Goal: Task Accomplishment & Management: Use online tool/utility

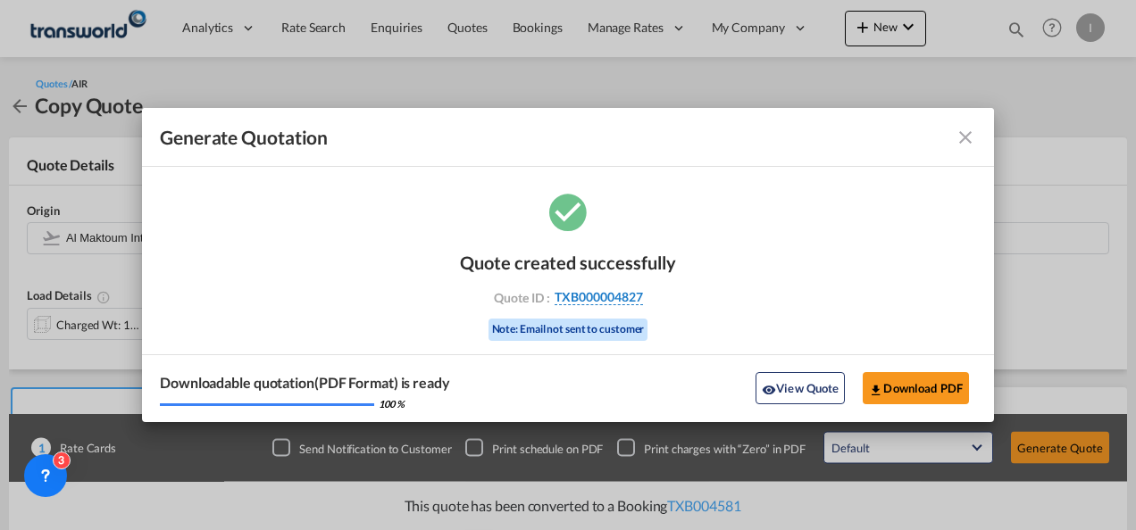
click at [605, 298] on span "TXB000004827" at bounding box center [598, 297] width 88 height 16
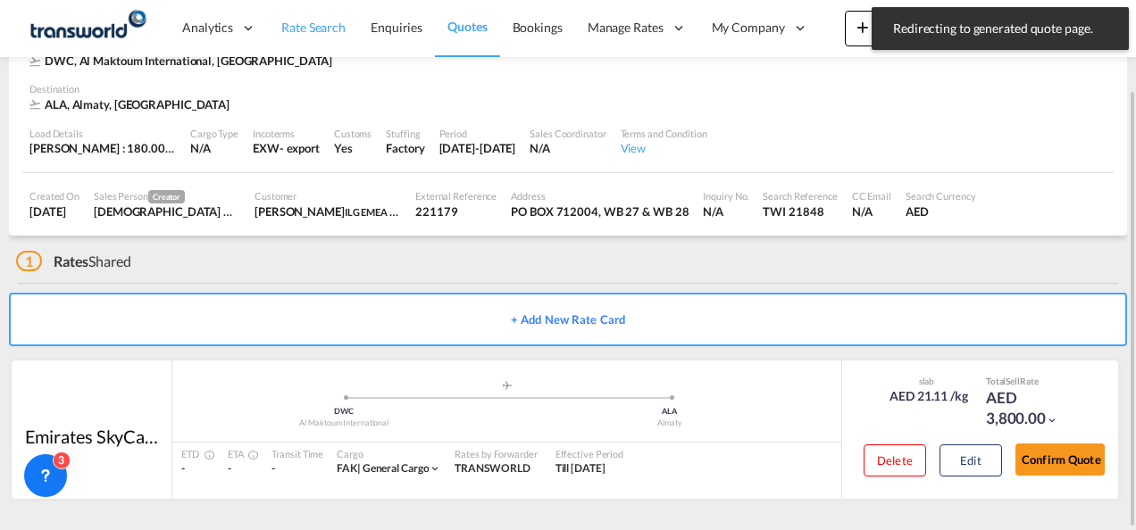
scroll to position [109, 0]
click at [1043, 448] on button "Confirm Quote" at bounding box center [1059, 461] width 89 height 32
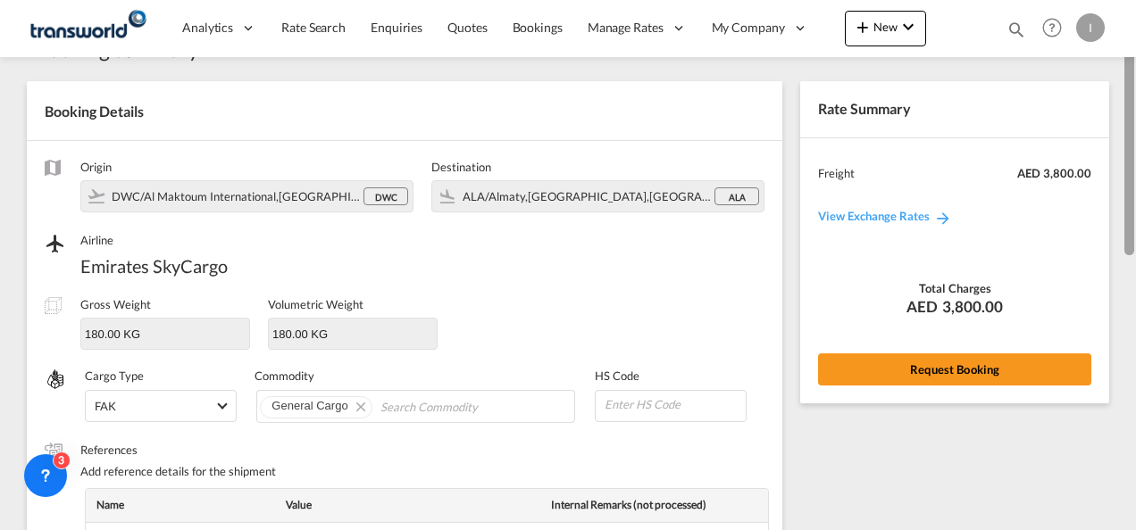
scroll to position [53, 0]
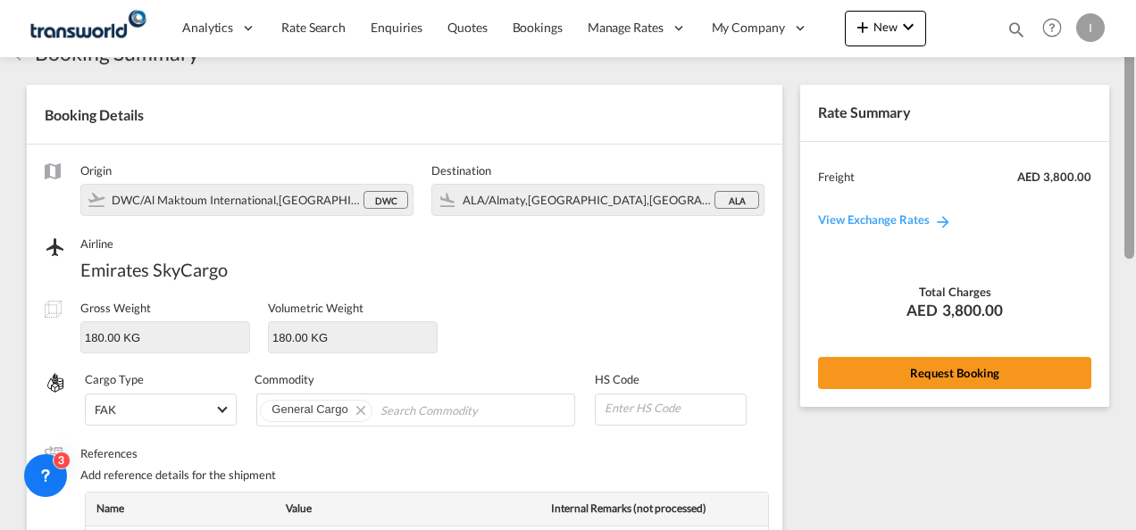
drag, startPoint x: 1130, startPoint y: 337, endPoint x: 1138, endPoint y: 70, distance: 267.9
click at [1135, 70] on html "Analytics Reports Dashboard Rate Search Enquiries Quotes" at bounding box center [568, 265] width 1136 height 530
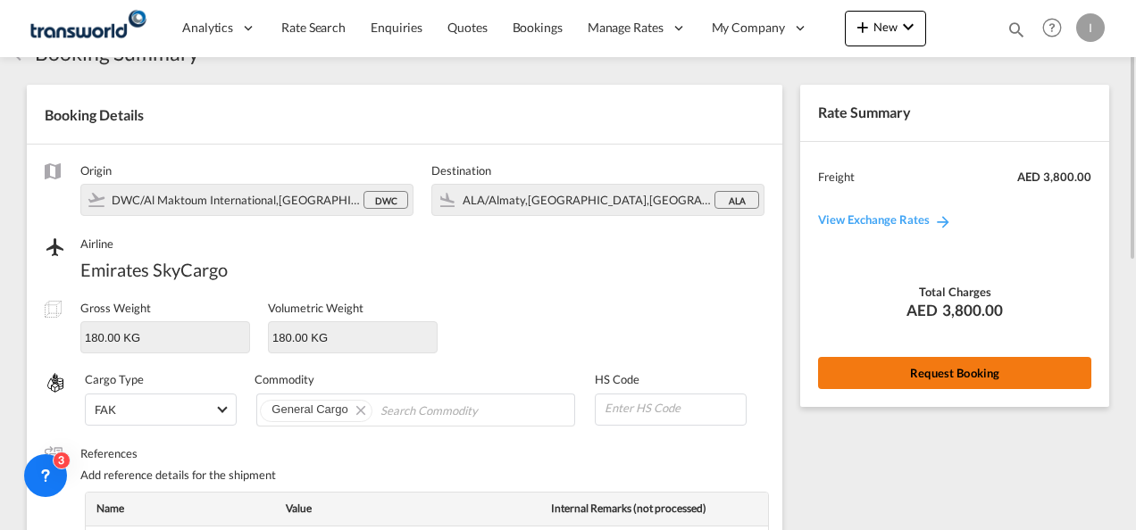
click at [945, 381] on button "Request Booking" at bounding box center [954, 373] width 273 height 32
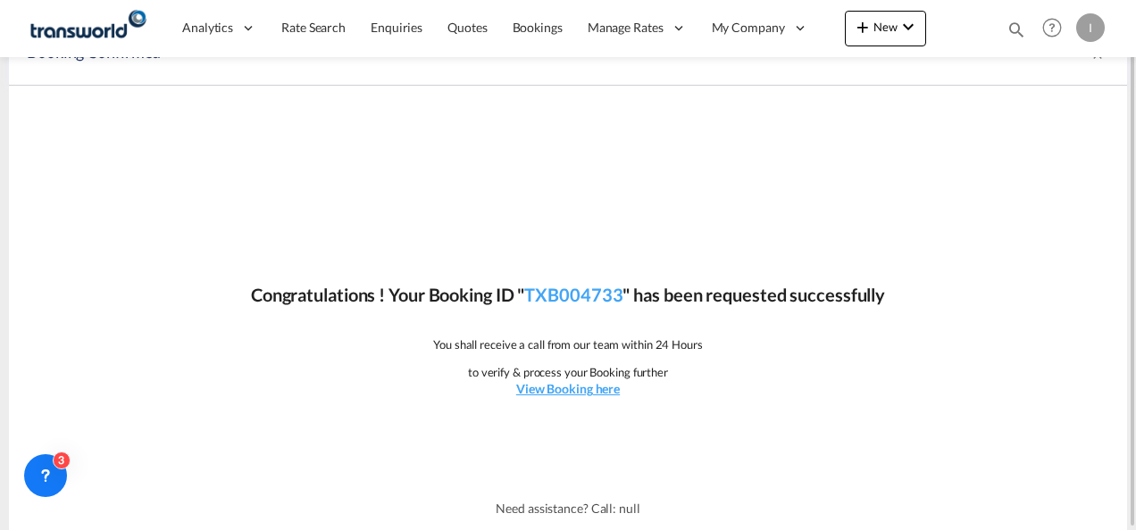
scroll to position [33, 0]
click at [553, 287] on link "TXB004733" at bounding box center [573, 295] width 98 height 21
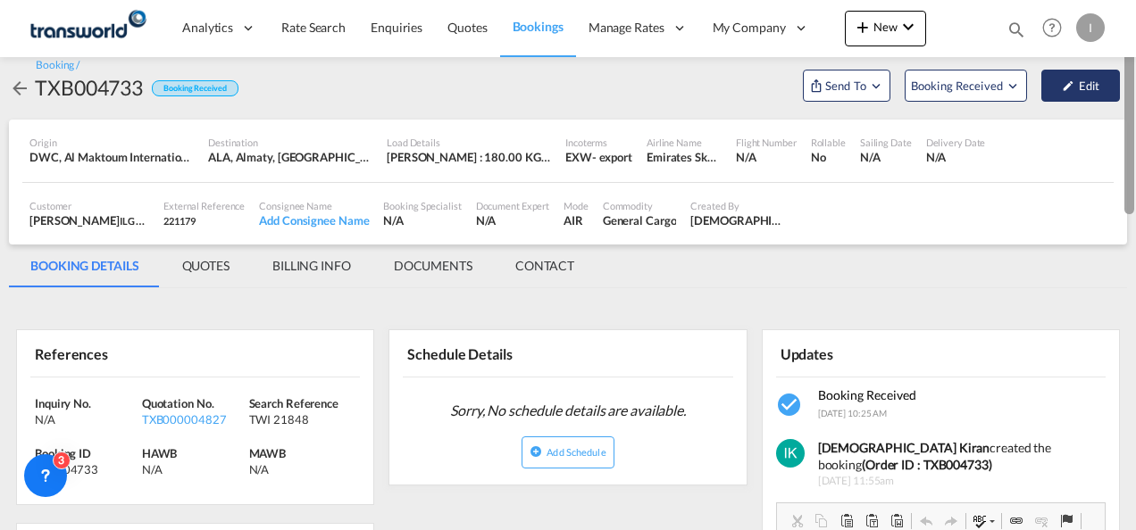
scroll to position [12, 0]
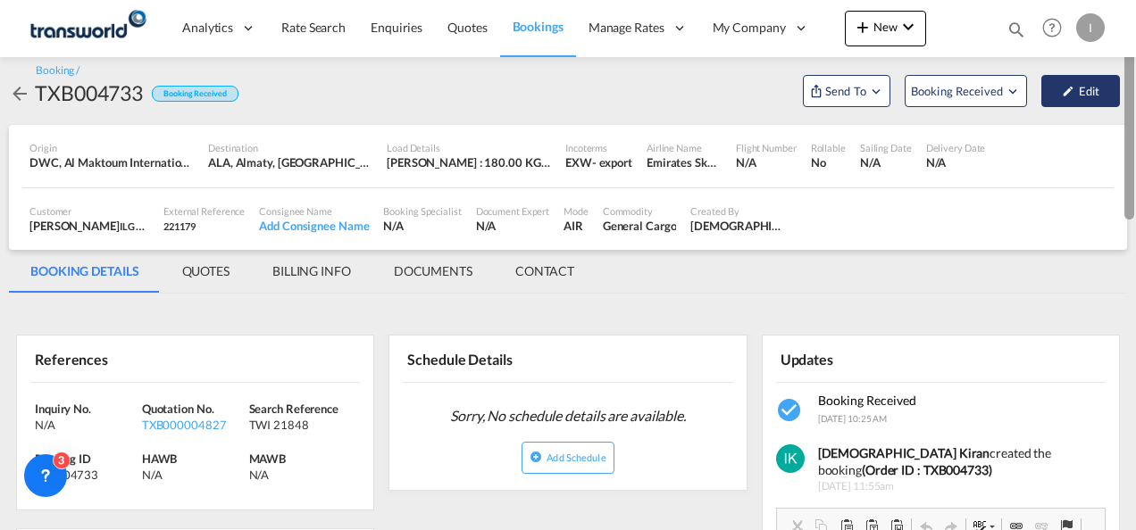
drag, startPoint x: 1125, startPoint y: 325, endPoint x: 1103, endPoint y: 102, distance: 224.2
click at [1103, 102] on md-content "Analytics Reports Dashboard Rate Search Enquiries Quotes Bookings" at bounding box center [568, 265] width 1136 height 530
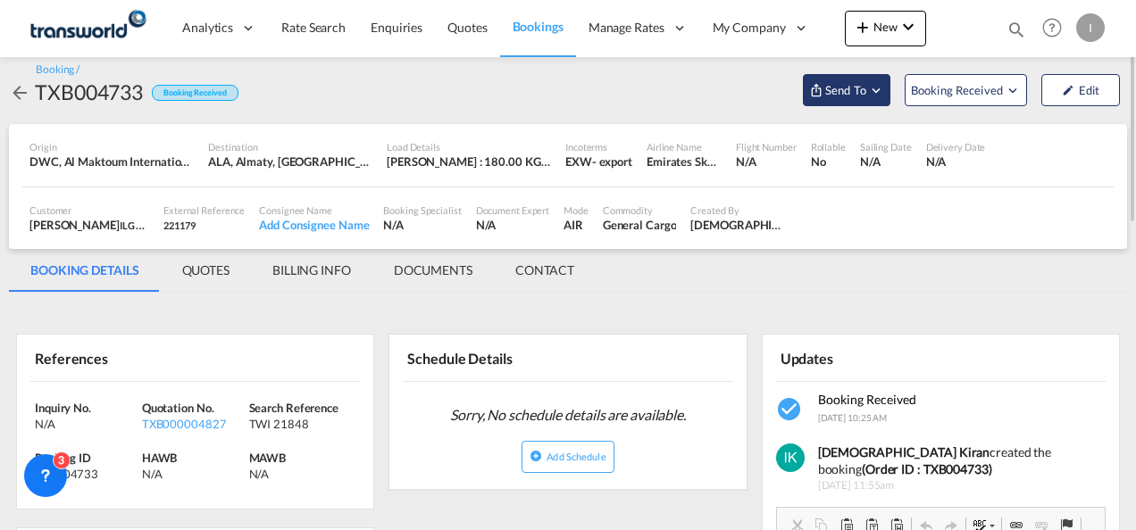
click at [839, 105] on button "Send To" at bounding box center [846, 90] width 87 height 32
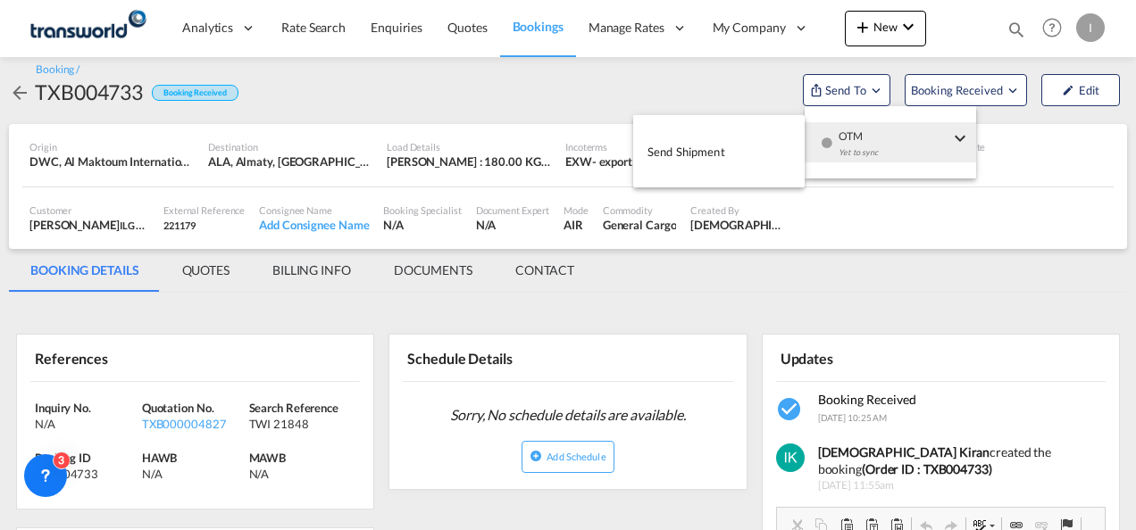
click at [826, 141] on md-icon "icon-checkbox-blank-circle" at bounding box center [826, 143] width 12 height 12
click at [714, 159] on span "Send Shipment" at bounding box center [686, 151] width 78 height 29
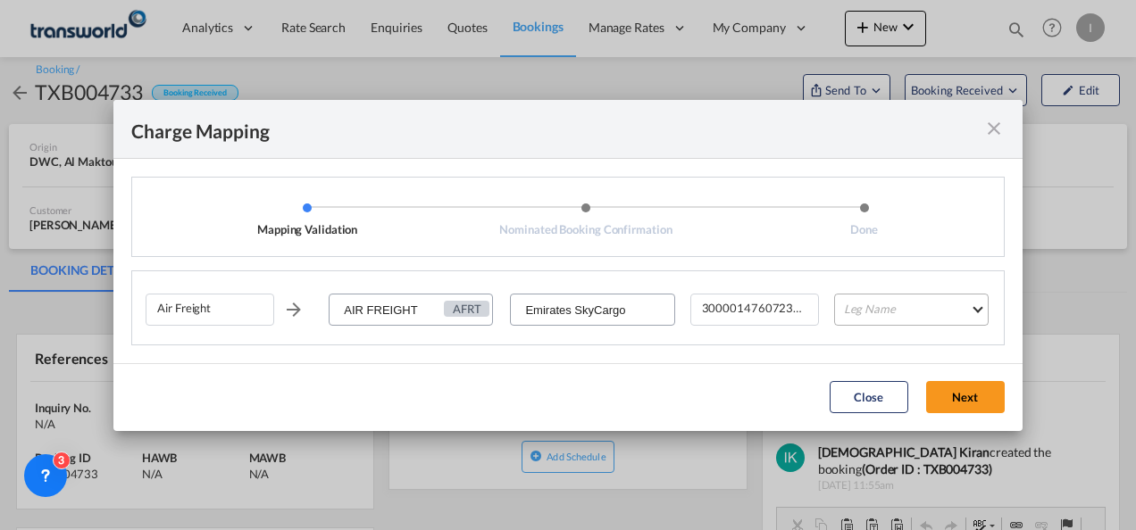
click at [905, 308] on md-select "Leg Name HANDLING ORIGIN HANDLING DESTINATION OTHERS TL PICK UP CUSTOMS ORIGIN …" at bounding box center [911, 310] width 154 height 32
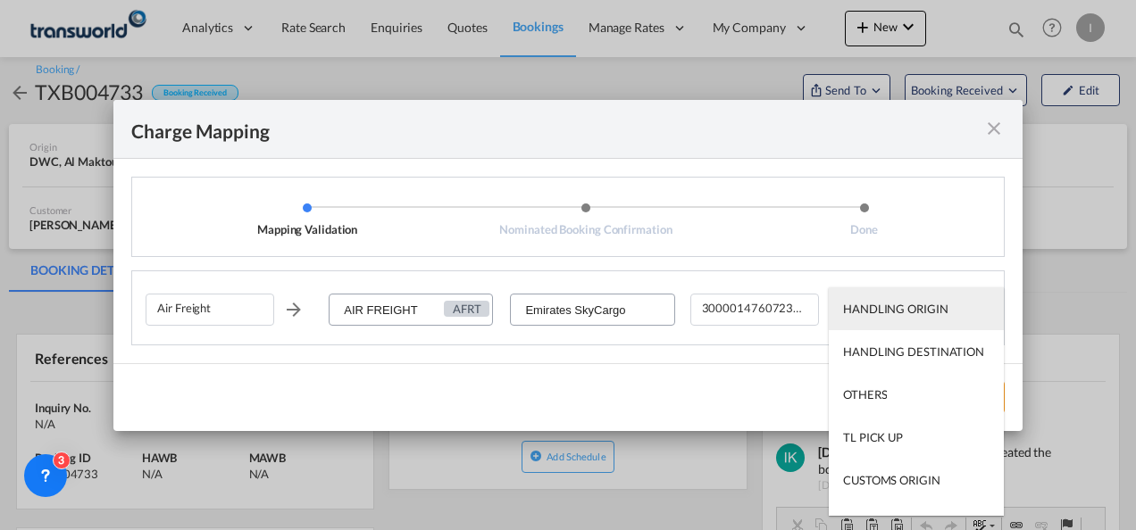
scroll to position [114, 0]
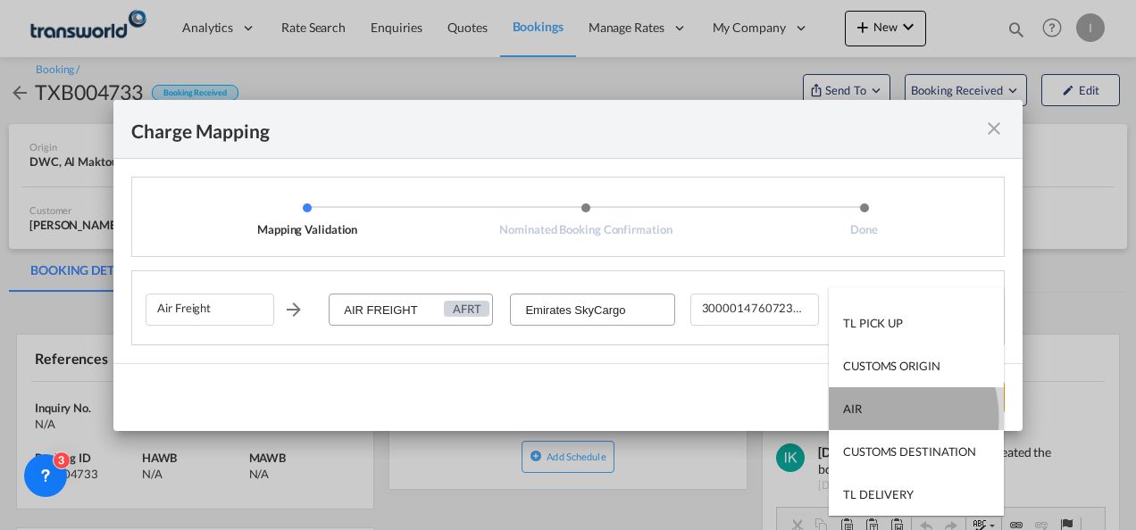
click at [878, 418] on md-option "AIR" at bounding box center [915, 408] width 175 height 43
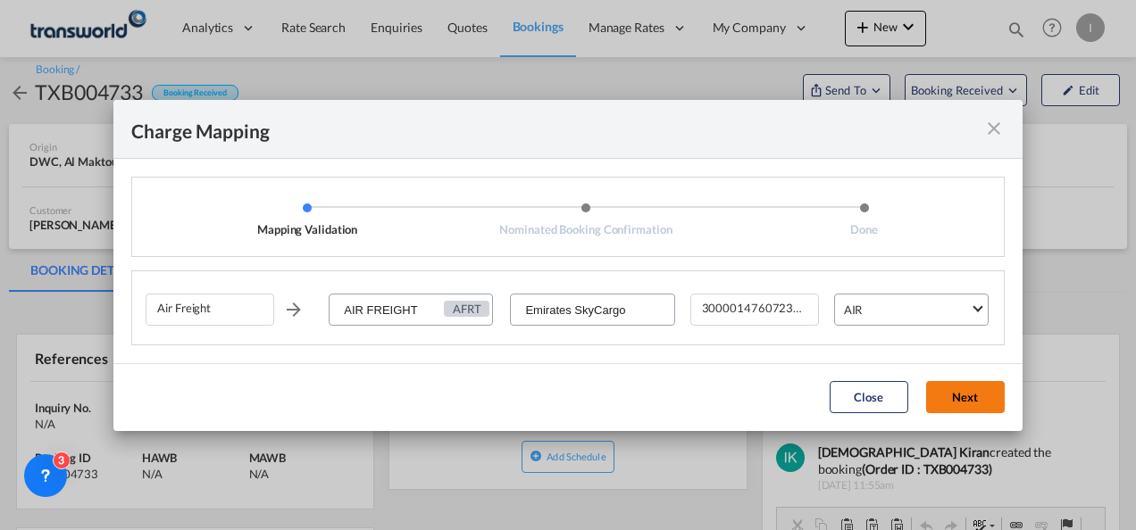
click at [978, 395] on button "Next" at bounding box center [965, 397] width 79 height 32
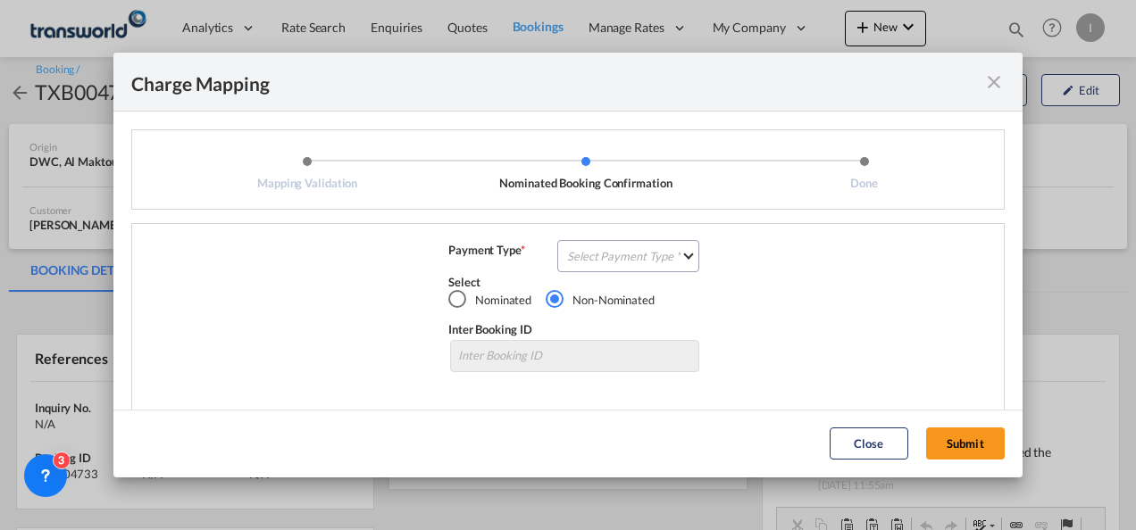
click at [614, 239] on div "Air Freight AIR FREIGHT AFRT Emirates SkyCargo 300001476072379 AIR Payment Type…" at bounding box center [567, 318] width 873 height 191
click at [611, 262] on md-select "Select Payment Type COLLECT PREPAID" at bounding box center [628, 256] width 142 height 32
click at [609, 262] on div "COLLECT" at bounding box center [587, 256] width 51 height 16
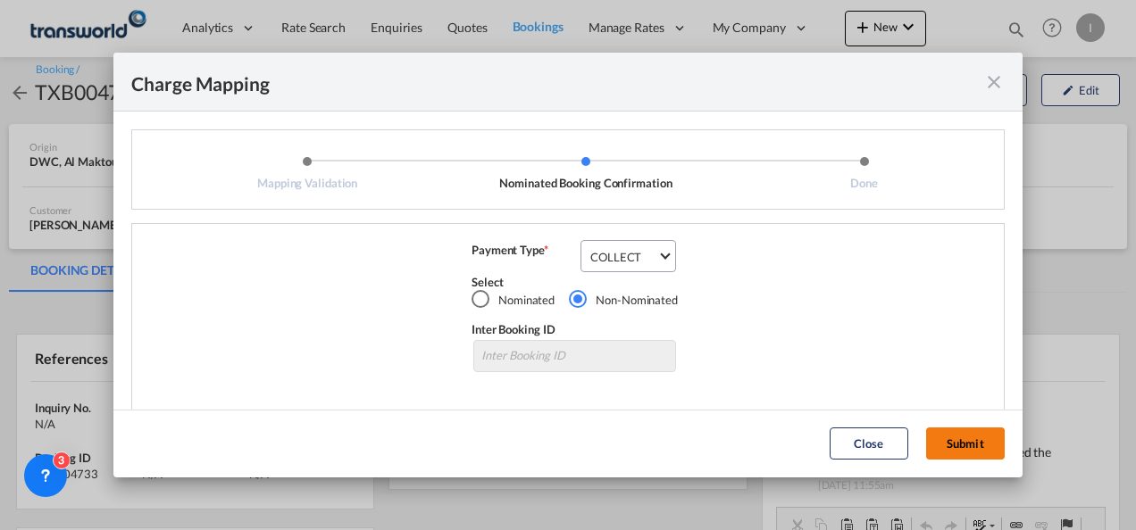
click at [939, 439] on button "Submit" at bounding box center [965, 444] width 79 height 32
